Goal: Task Accomplishment & Management: Use online tool/utility

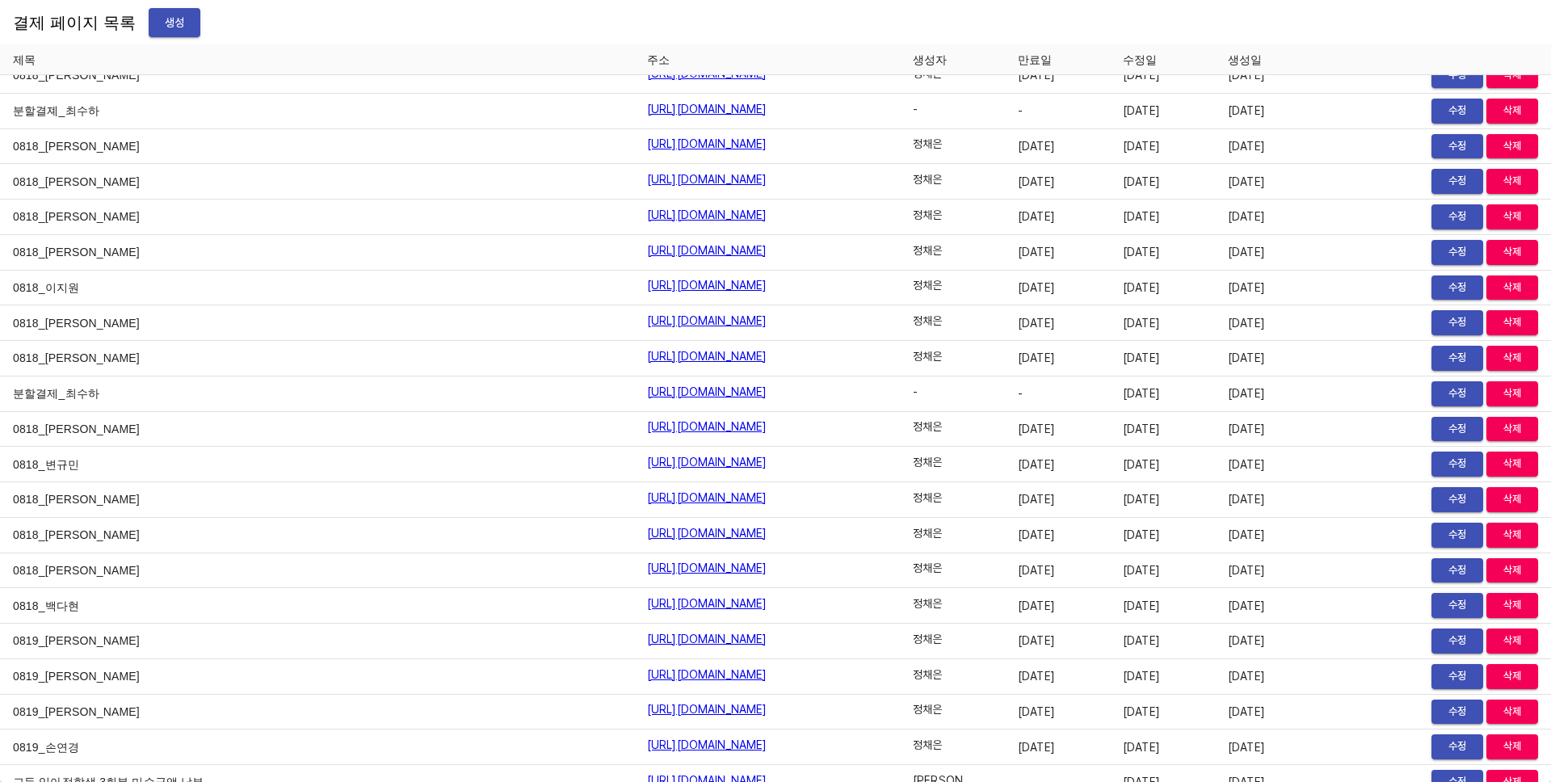
scroll to position [19718, 0]
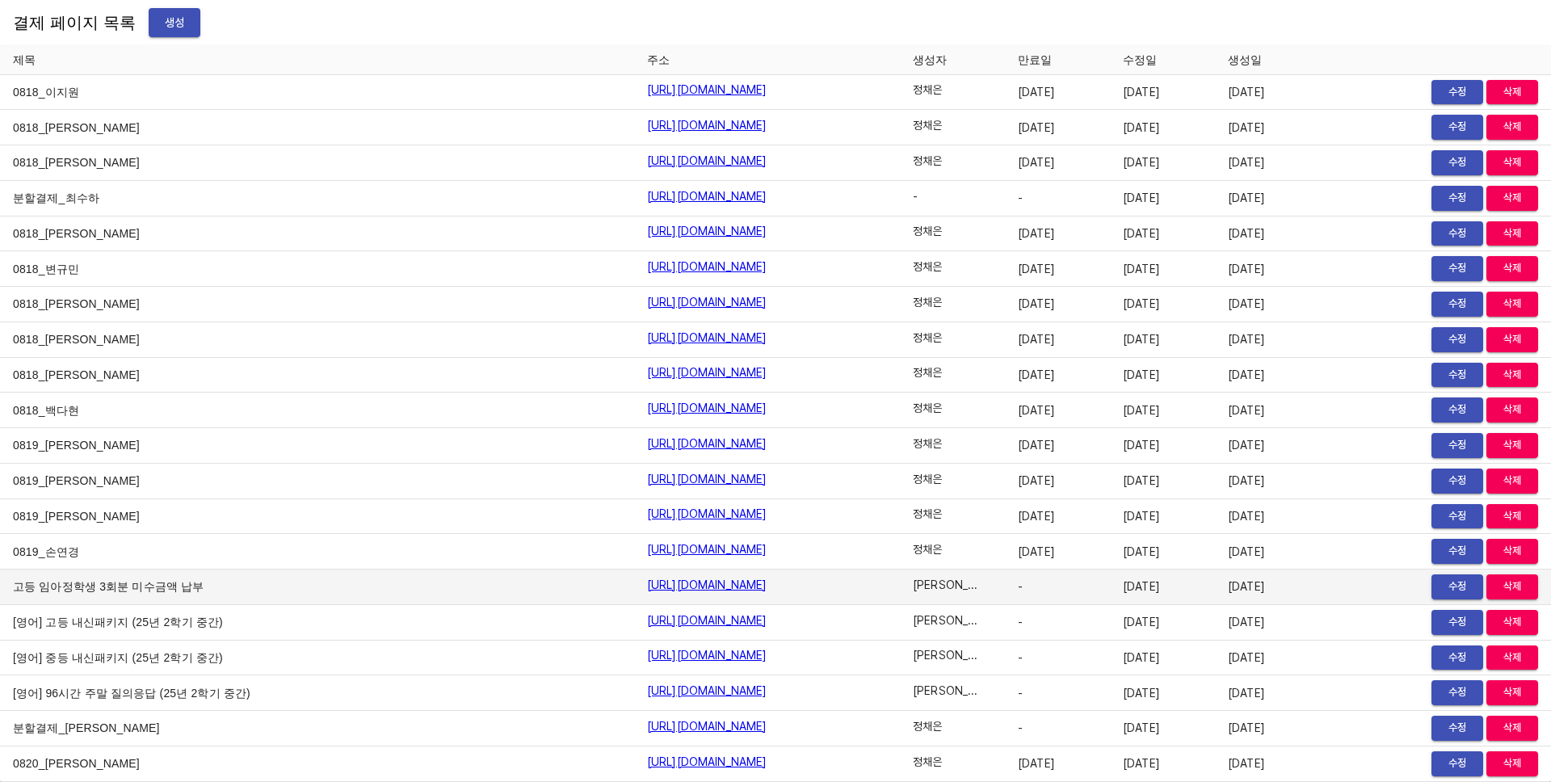
click at [1449, 593] on span "수정" at bounding box center [1457, 586] width 36 height 19
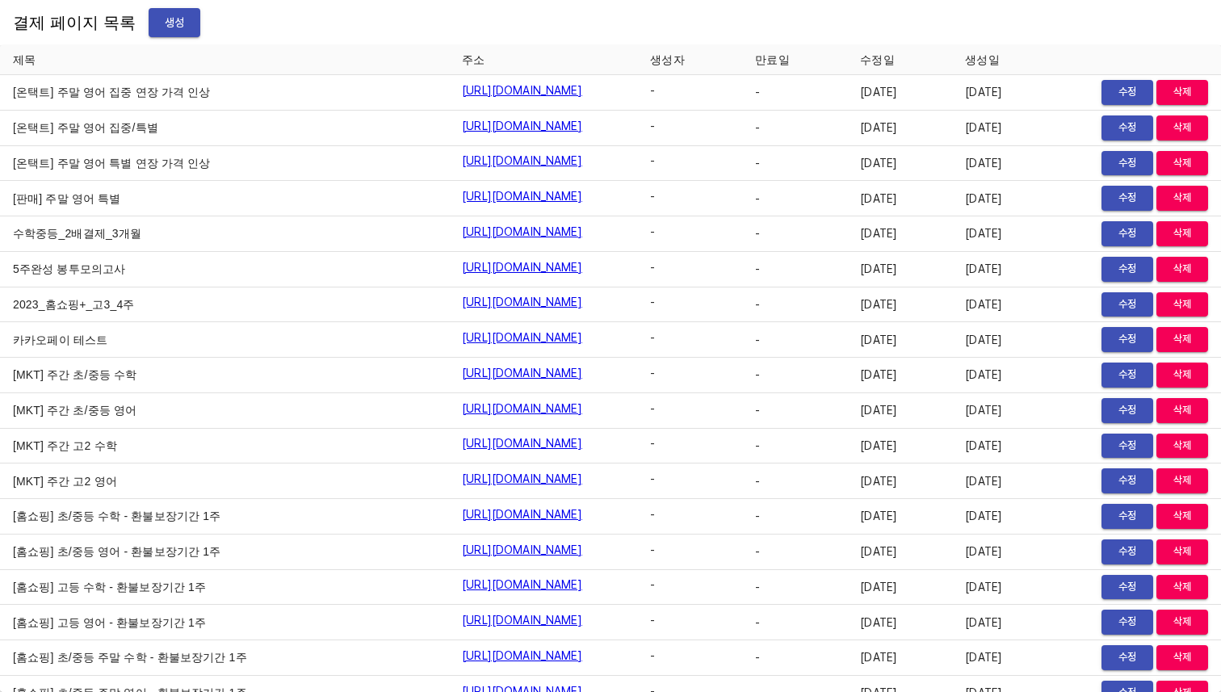
click at [162, 18] on span "생성" at bounding box center [175, 23] width 26 height 20
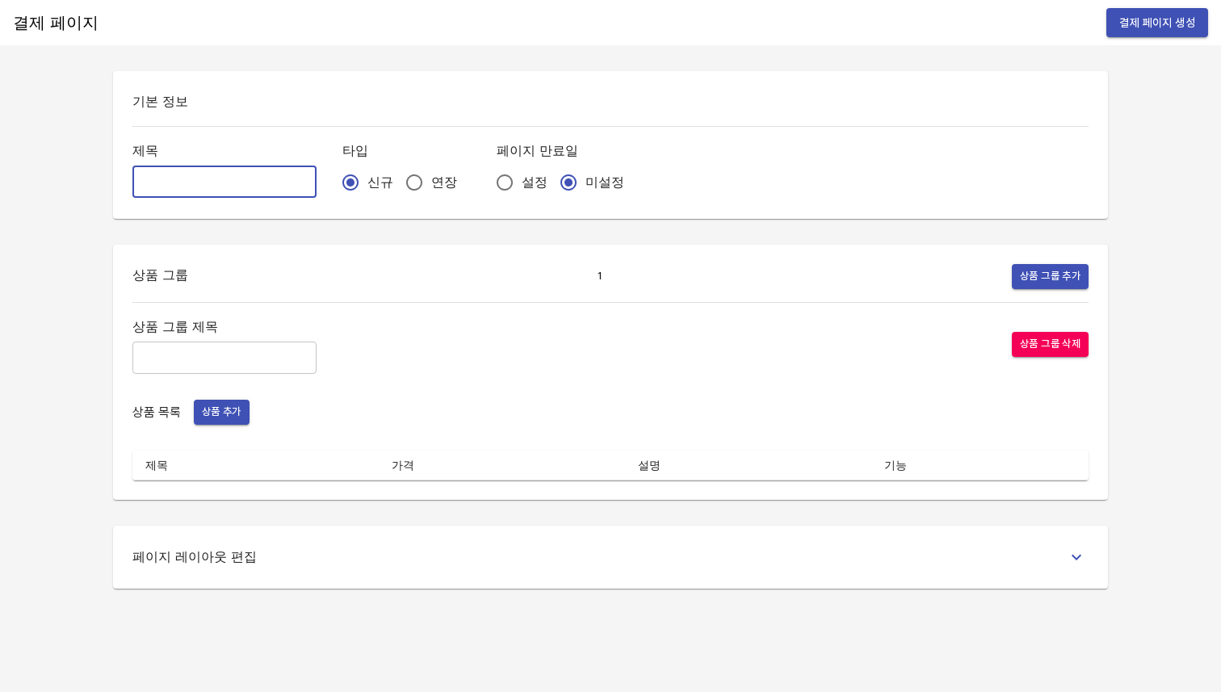
click at [221, 183] on input "text" at bounding box center [224, 182] width 184 height 32
paste input "고등 임아정학생 3회분 미수금액 납부"
click at [204, 184] on input "고등 임아정학생 3회분 미수금액 납부" at bounding box center [224, 182] width 184 height 32
click at [237, 190] on input "고등 이혜원학생 2회분 미수금액 납부" at bounding box center [224, 182] width 184 height 32
type input "고등 이혜원학생 2회분 미수금액 납부"
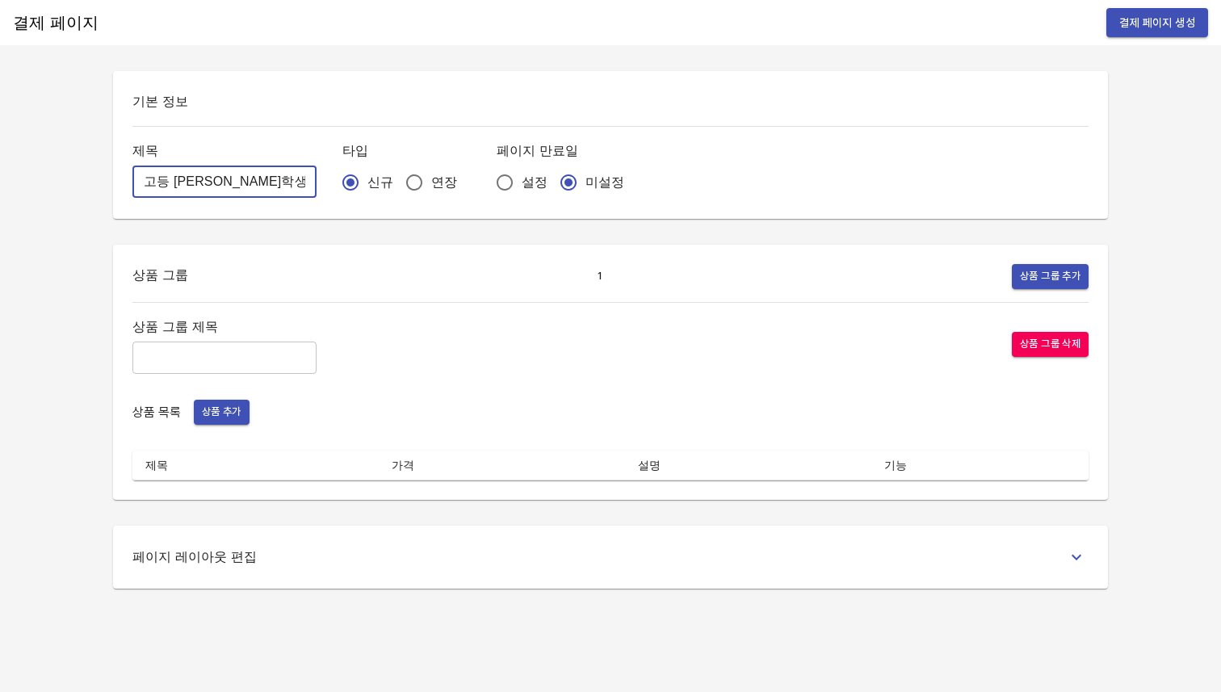
click at [220, 358] on input "text" at bounding box center [224, 358] width 184 height 32
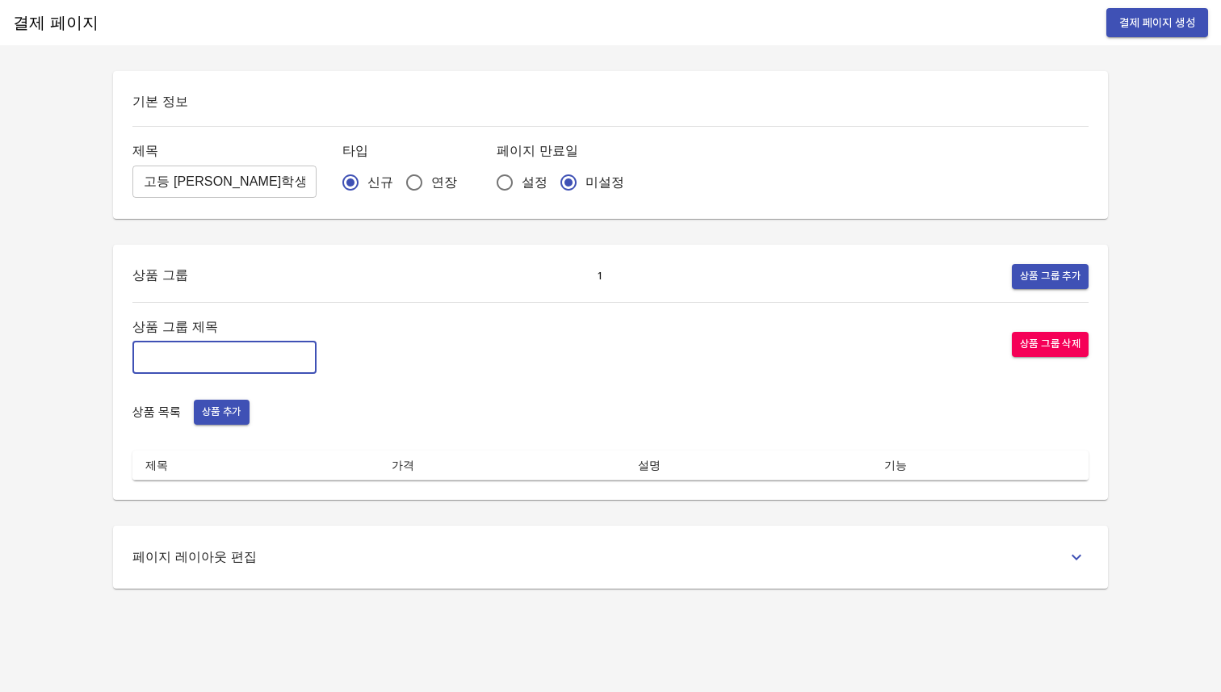
click at [185, 355] on input "text" at bounding box center [224, 358] width 184 height 32
paste input "영어과목 미수금액 결제"
type input "영어과목 미수금액 결제"
click at [220, 415] on span "상품 추가" at bounding box center [222, 412] width 40 height 19
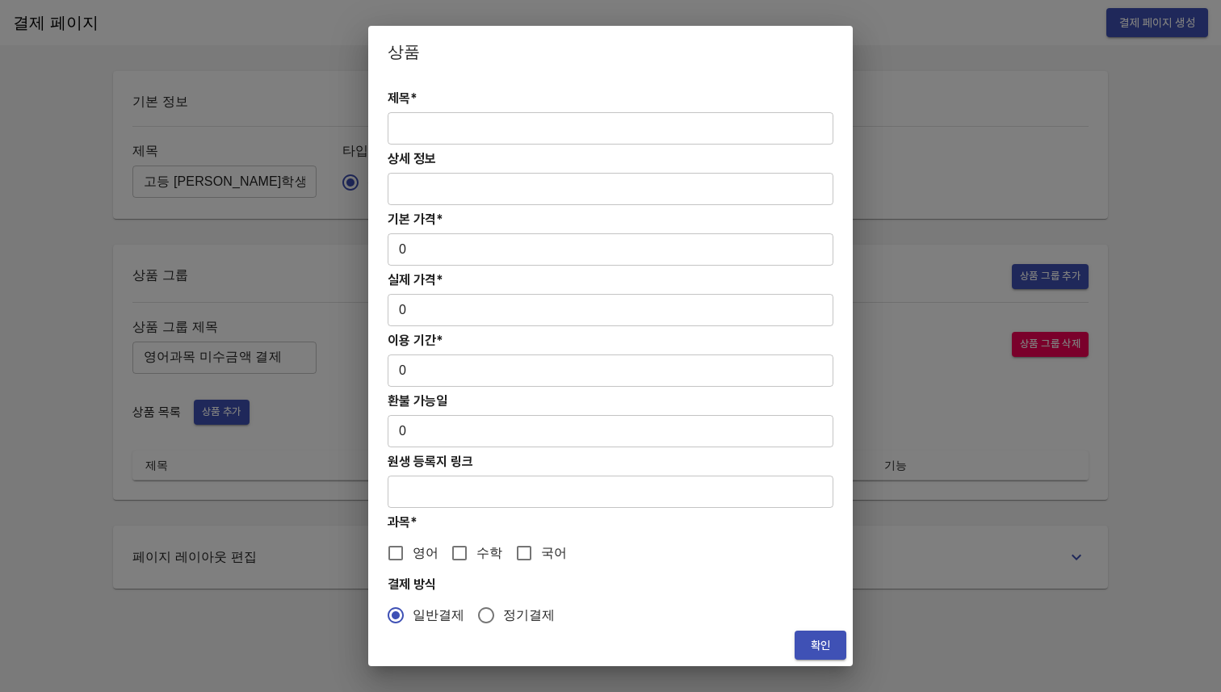
click at [500, 129] on input "text" at bounding box center [611, 128] width 446 height 32
paste input "고등 임아정학생 3회분 미수금액 납부"
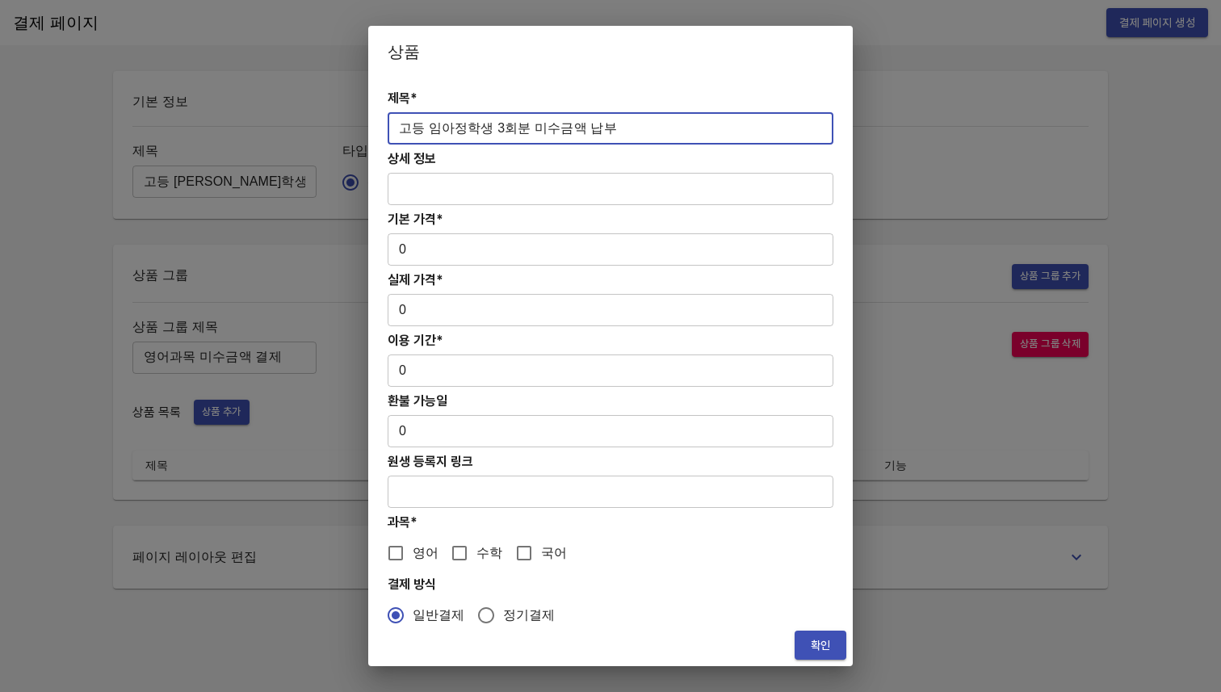
click at [464, 128] on input "고등 임아정학생 3회분 미수금액 납부" at bounding box center [611, 128] width 446 height 32
type input "고등 이혜원학생 2회분 미수금액 납부"
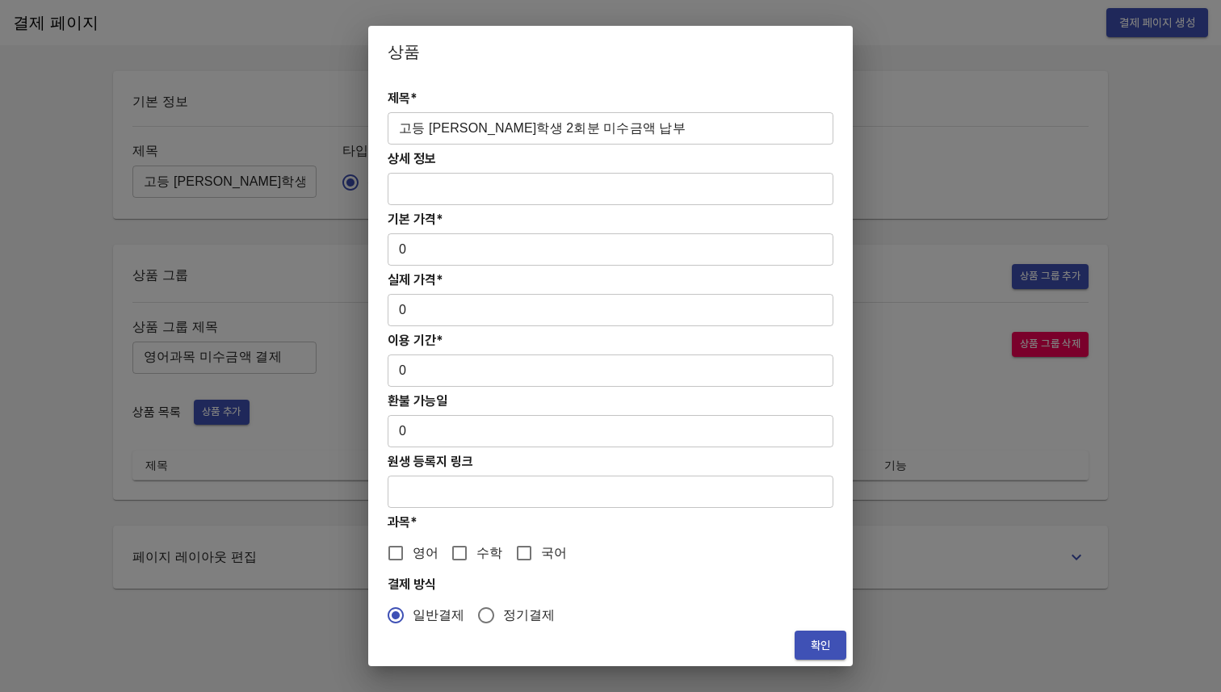
click at [566, 220] on h4 "기본 가격*" at bounding box center [611, 219] width 446 height 15
click at [567, 233] on input "0" at bounding box center [611, 249] width 446 height 32
click at [417, 245] on input "0" at bounding box center [611, 249] width 446 height 32
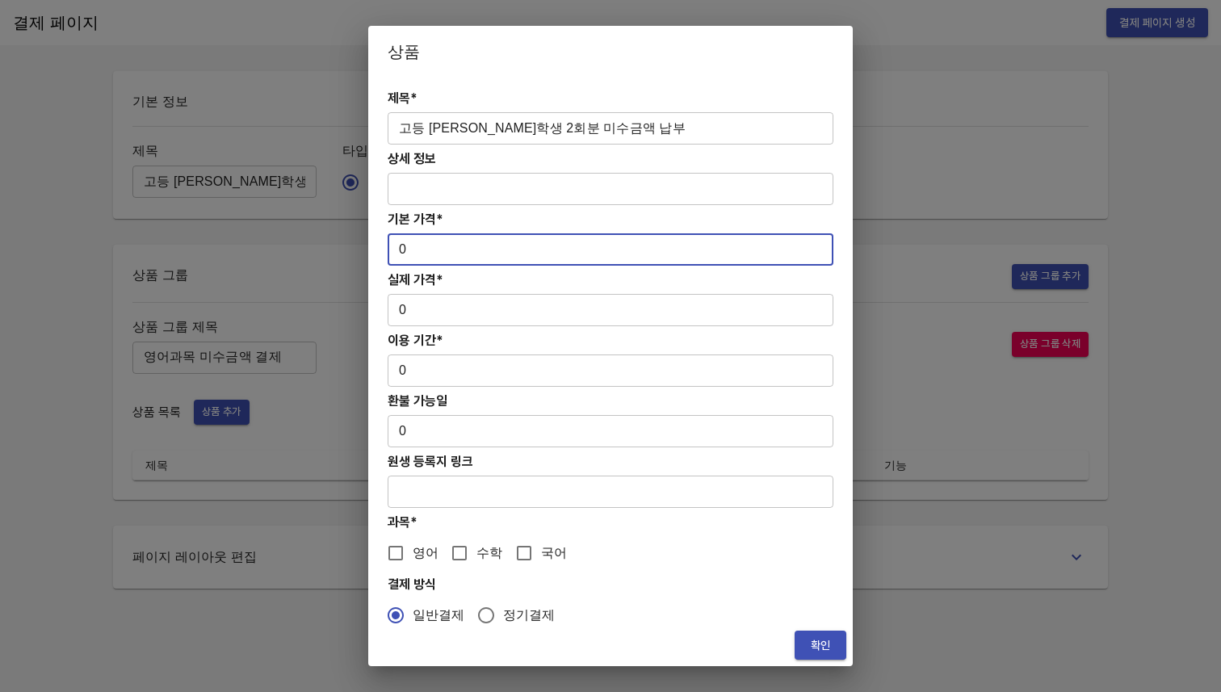
paste input "39125"
type input "39125"
click at [433, 313] on input "0" at bounding box center [611, 310] width 446 height 32
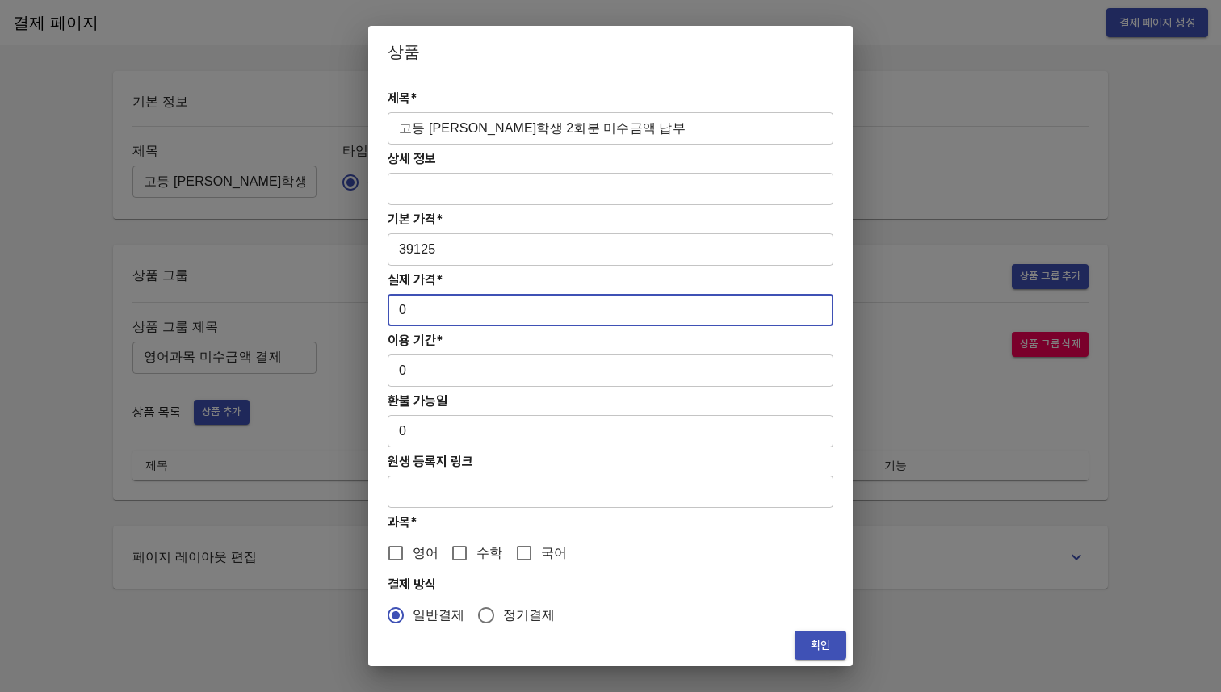
click at [433, 313] on input "0" at bounding box center [611, 310] width 446 height 32
paste input "39125"
type input "39125"
click at [434, 372] on input "0" at bounding box center [611, 371] width 446 height 32
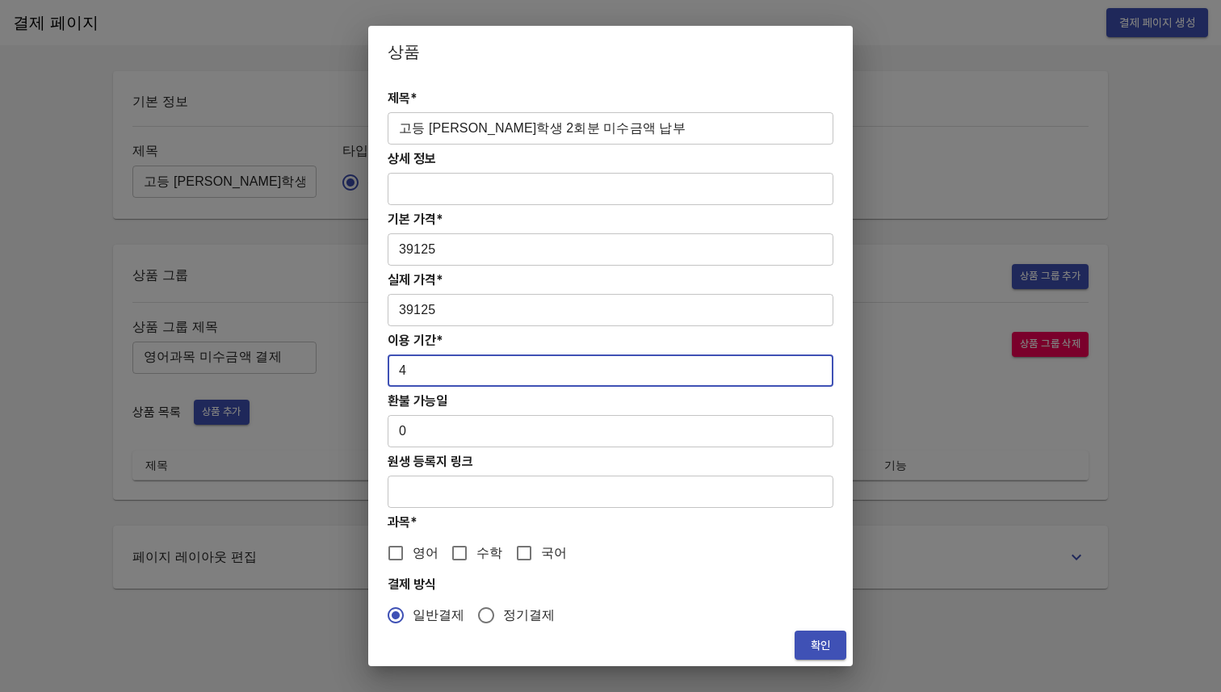
click at [800, 369] on input "4" at bounding box center [611, 371] width 446 height 32
click at [800, 369] on input "5" at bounding box center [611, 371] width 446 height 32
click at [800, 369] on input "6" at bounding box center [611, 371] width 446 height 32
type input "7"
click at [800, 369] on input "7" at bounding box center [611, 371] width 446 height 32
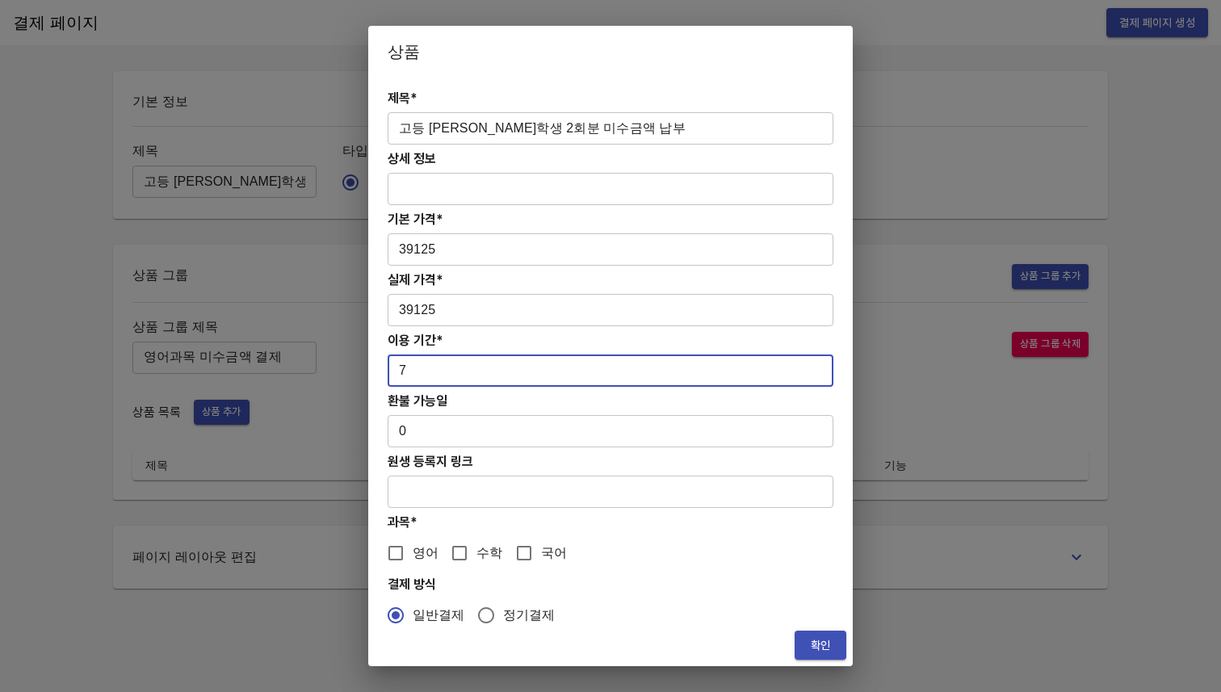
click at [668, 406] on h4 "환불 가능일" at bounding box center [611, 400] width 446 height 15
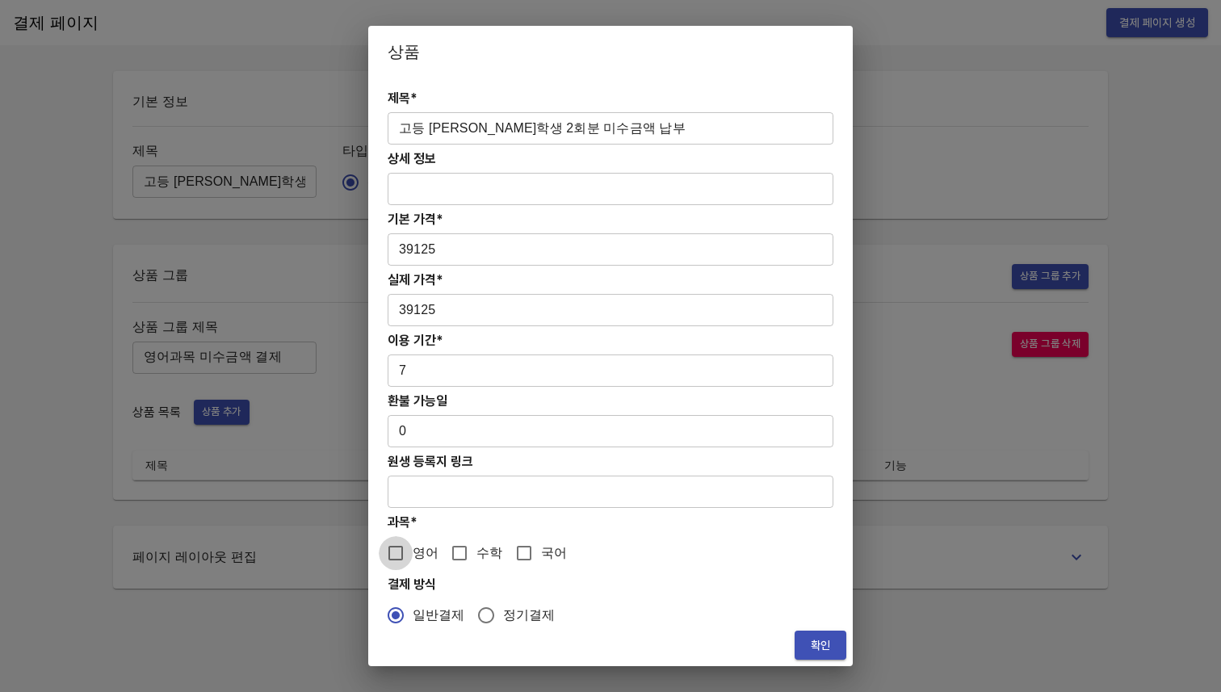
click at [410, 554] on input "영어" at bounding box center [396, 553] width 34 height 34
checkbox input "true"
click at [818, 653] on span "확인" at bounding box center [821, 646] width 26 height 20
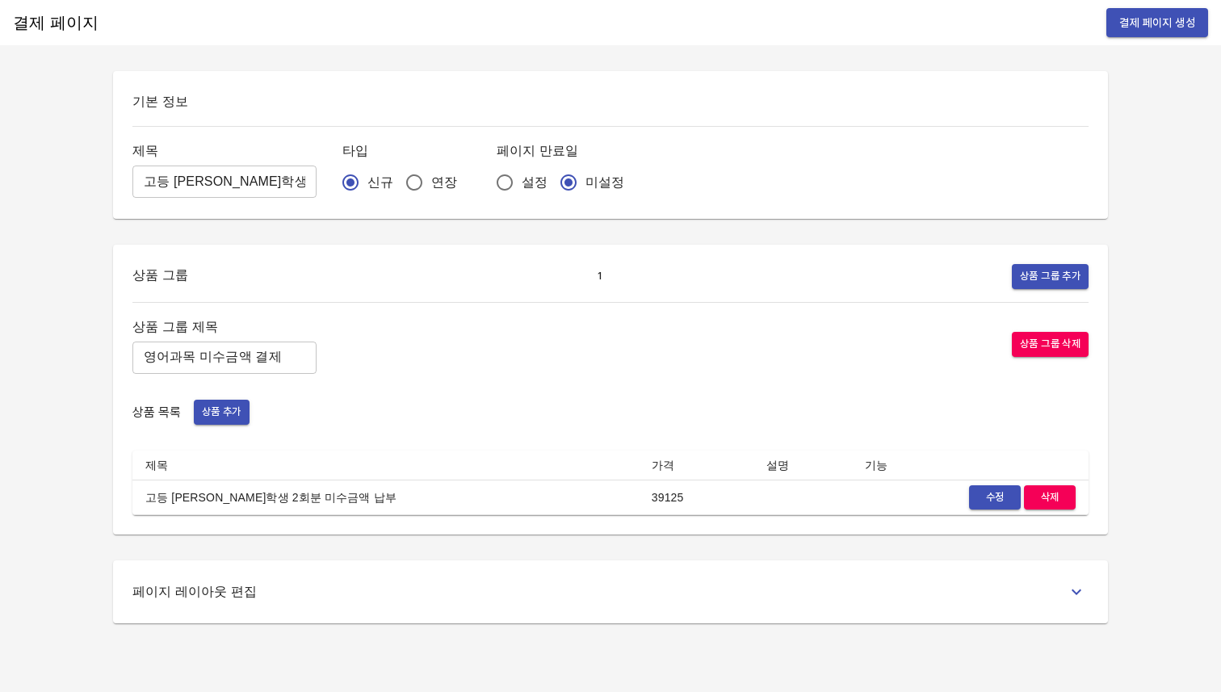
click at [1170, 27] on span "결제 페이지 생성" at bounding box center [1157, 23] width 76 height 20
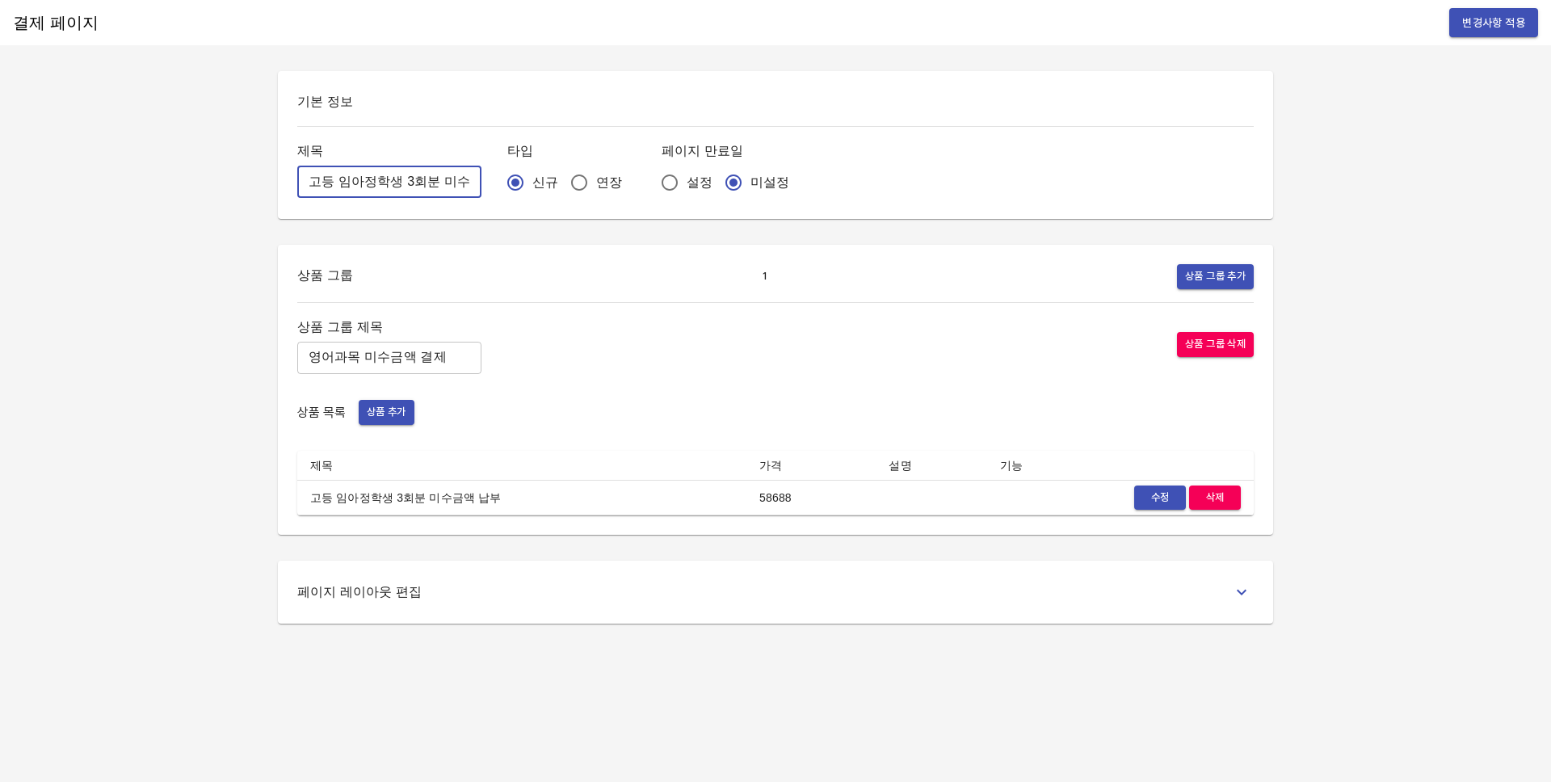
click at [379, 174] on input "고등 임아정학생 3회분 미수금액 납부" at bounding box center [389, 182] width 184 height 32
click at [401, 361] on input "영어과목 미수금액 결제" at bounding box center [389, 358] width 184 height 32
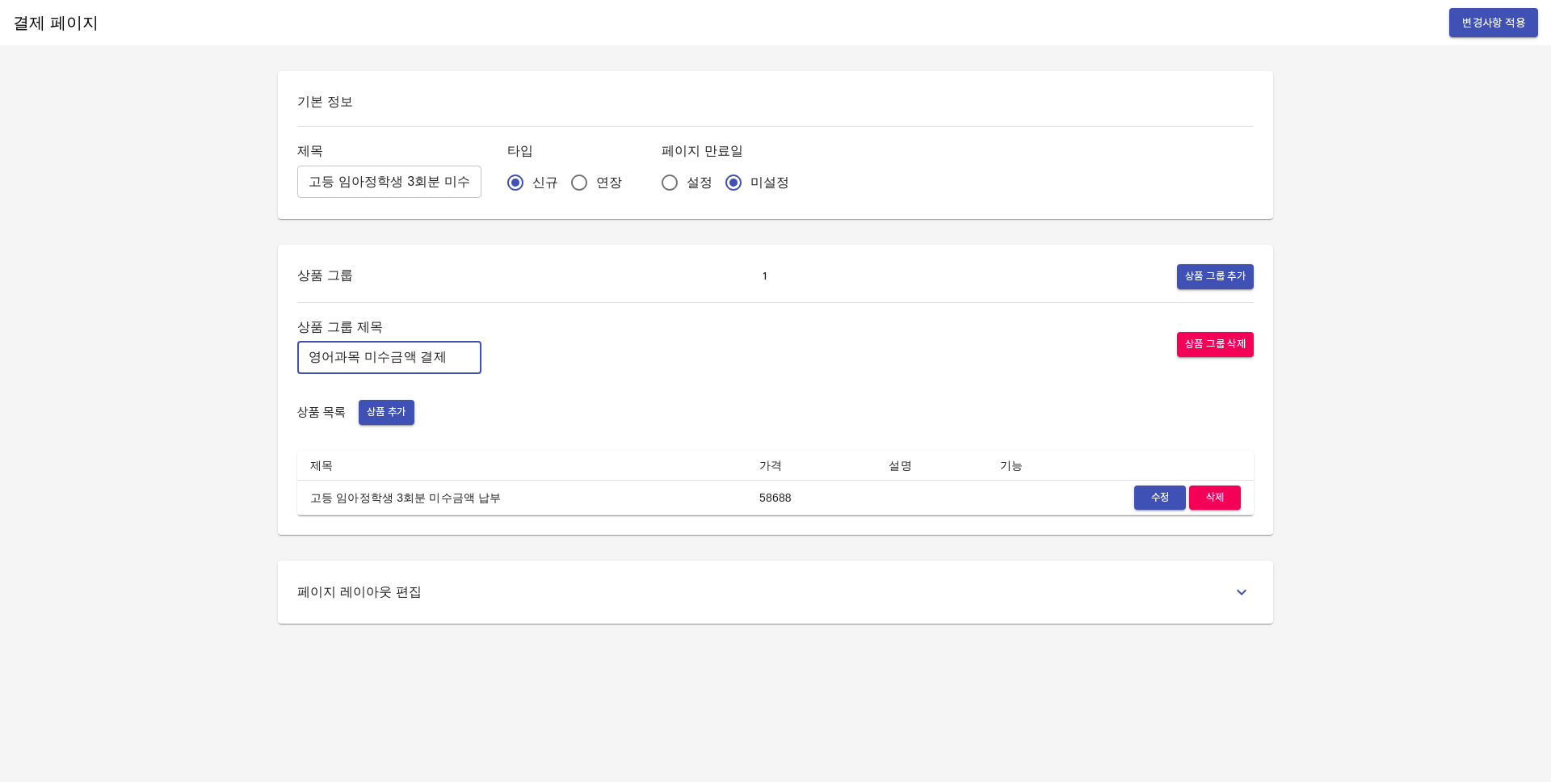
click at [401, 361] on input "영어과목 미수금액 결제" at bounding box center [389, 358] width 184 height 32
click at [1161, 490] on span "수정" at bounding box center [1160, 498] width 36 height 19
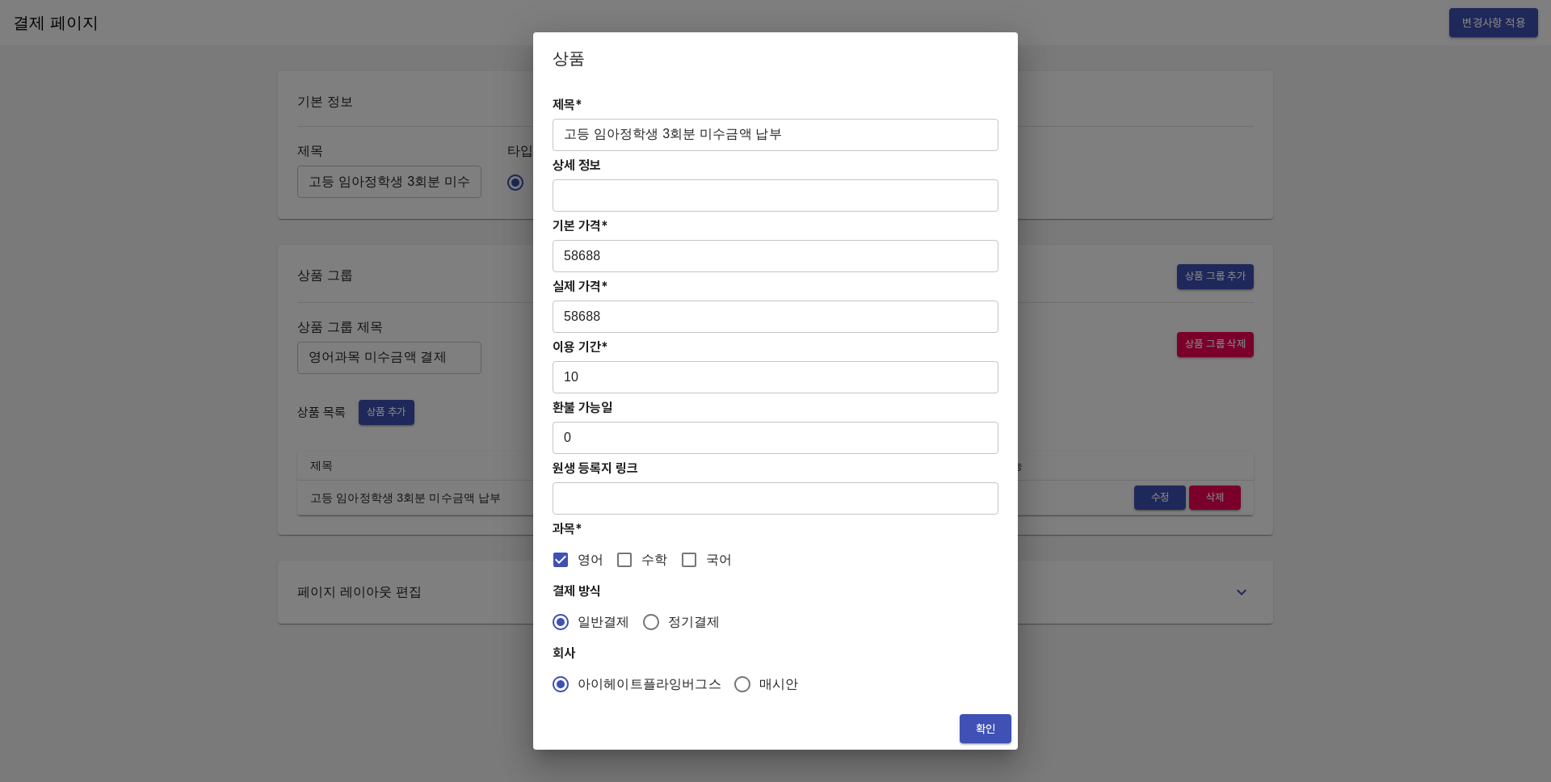
click at [826, 143] on input "고등 임아정학생 3회분 미수금액 납부" at bounding box center [775, 135] width 446 height 32
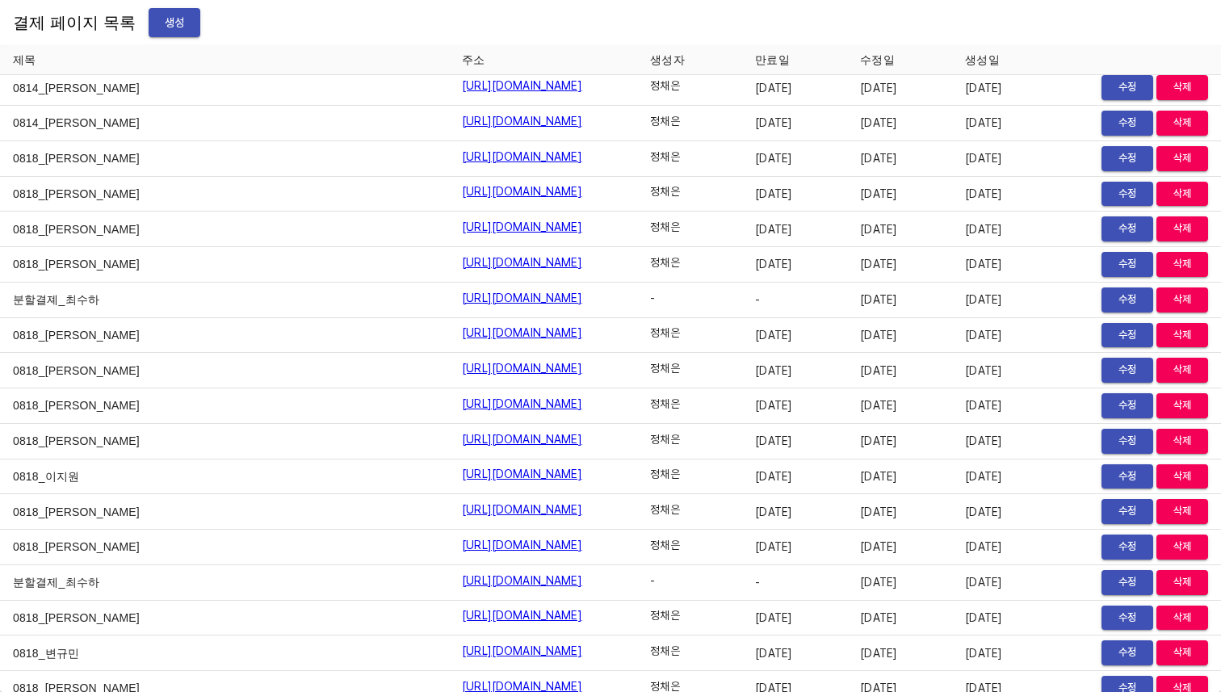
scroll to position [19842, 0]
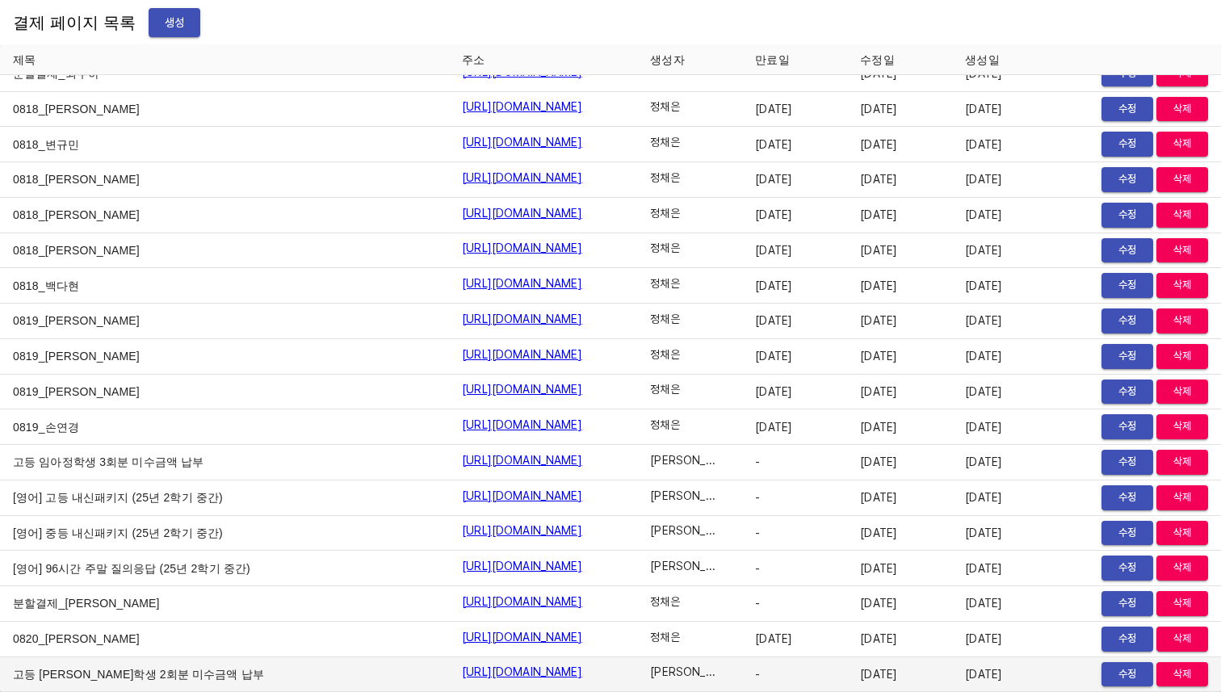
click at [521, 672] on link "https://payment.mildang.kr/GA7oyGe8fhtFJKSW2cVZJ" at bounding box center [522, 672] width 120 height 16
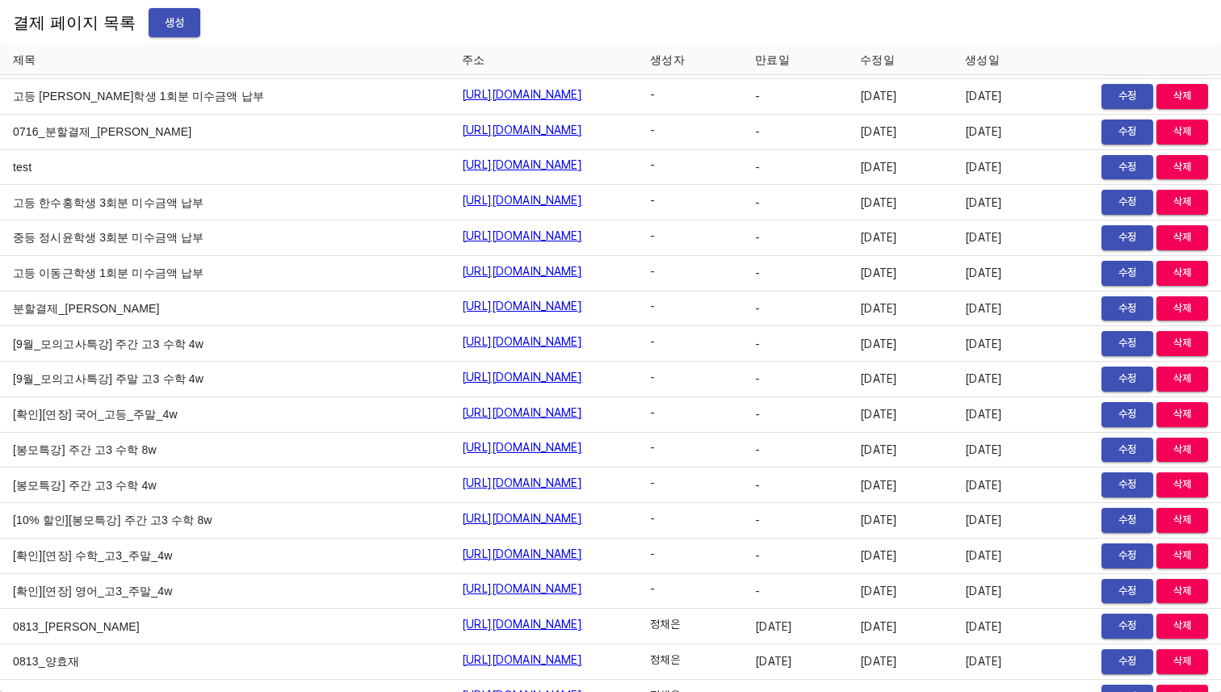
scroll to position [17934, 0]
